Goal: Task Accomplishment & Management: Manage account settings

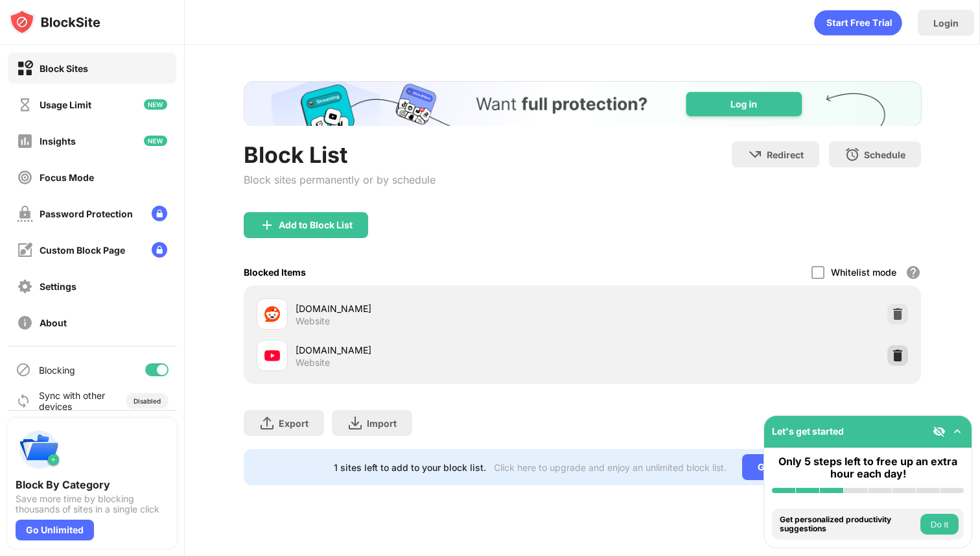
click at [894, 356] on img at bounding box center [898, 355] width 13 height 13
